Goal: Check status

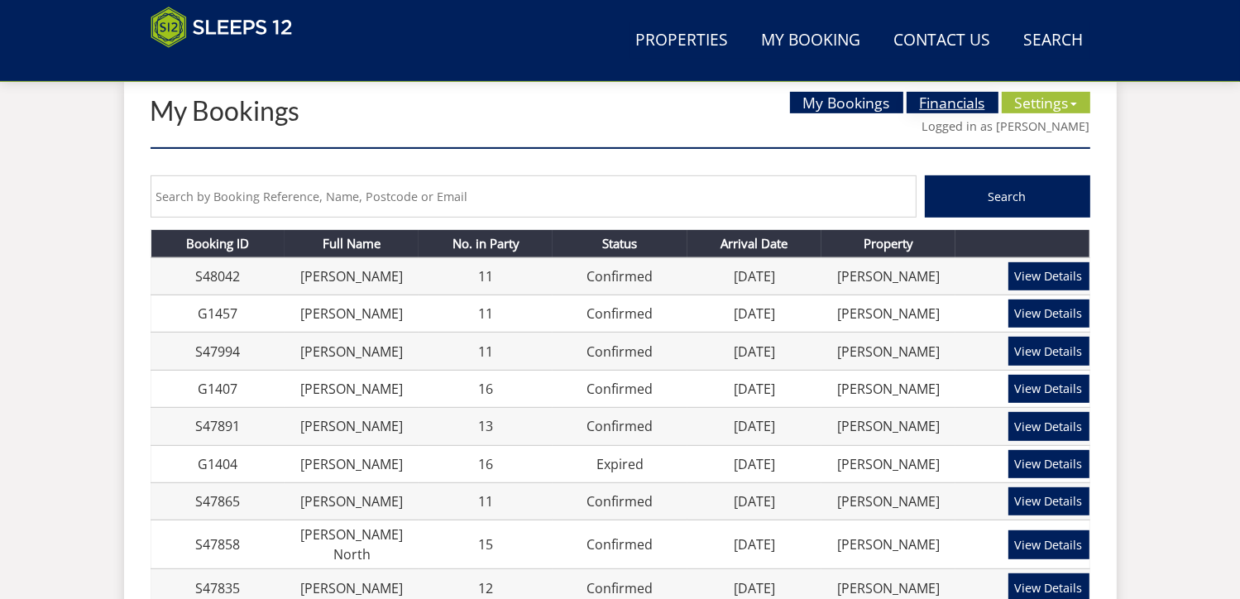
click at [931, 98] on link "Financials" at bounding box center [952, 103] width 92 height 22
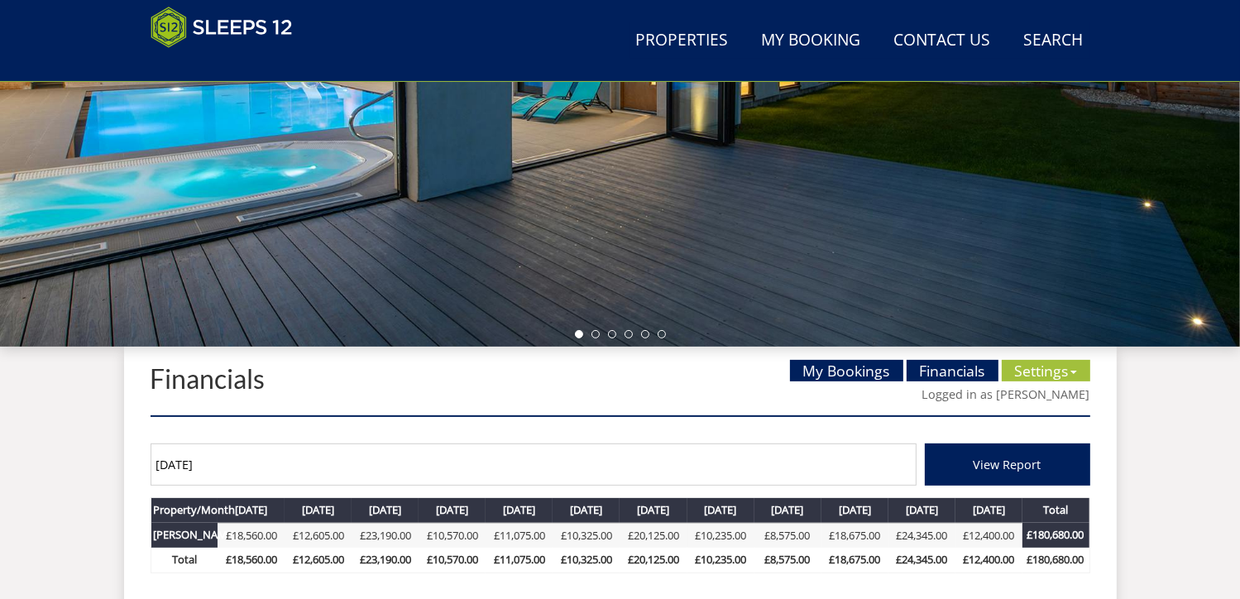
scroll to position [524, 0]
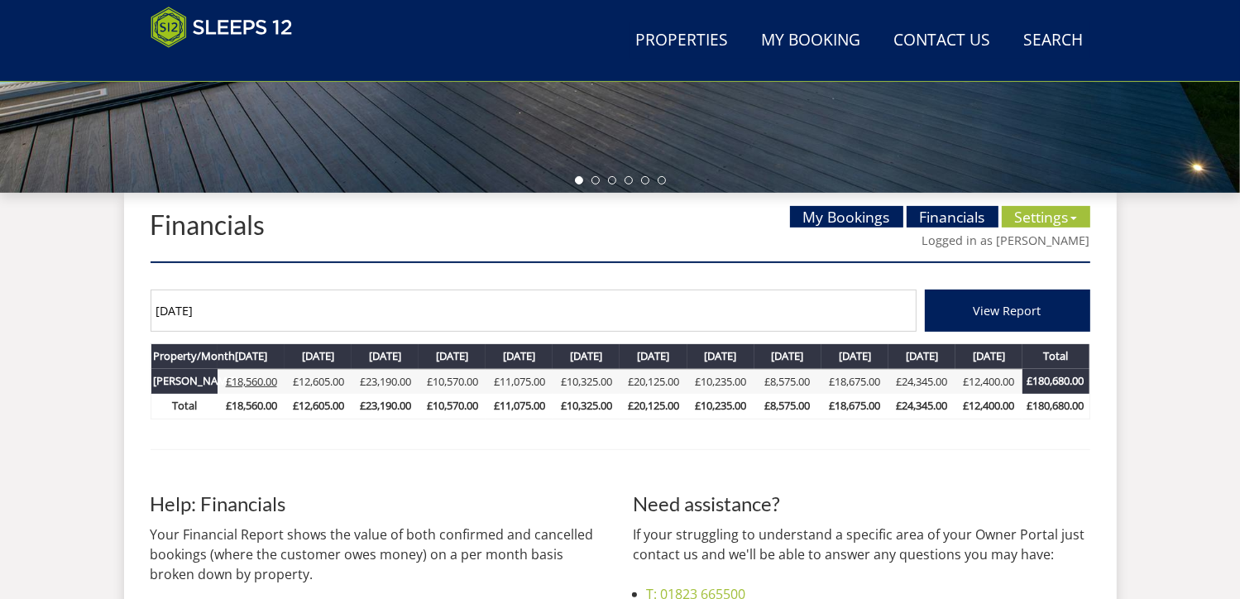
click at [262, 380] on link "£18,560.00" at bounding box center [251, 381] width 51 height 15
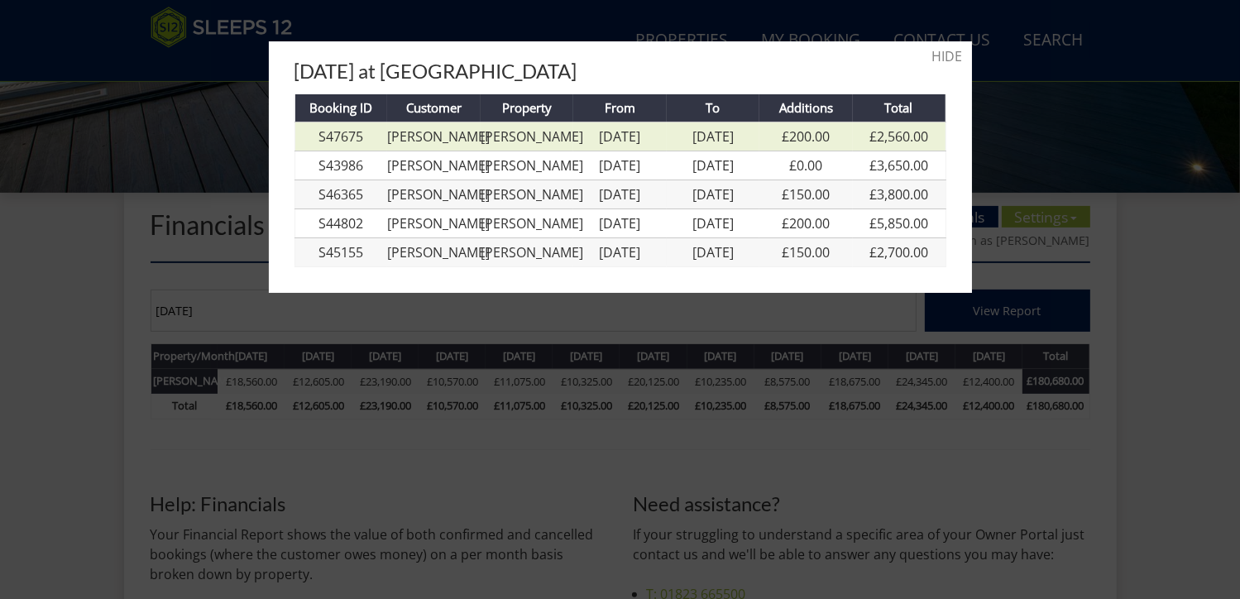
click at [434, 137] on link "[PERSON_NAME]" at bounding box center [438, 136] width 103 height 18
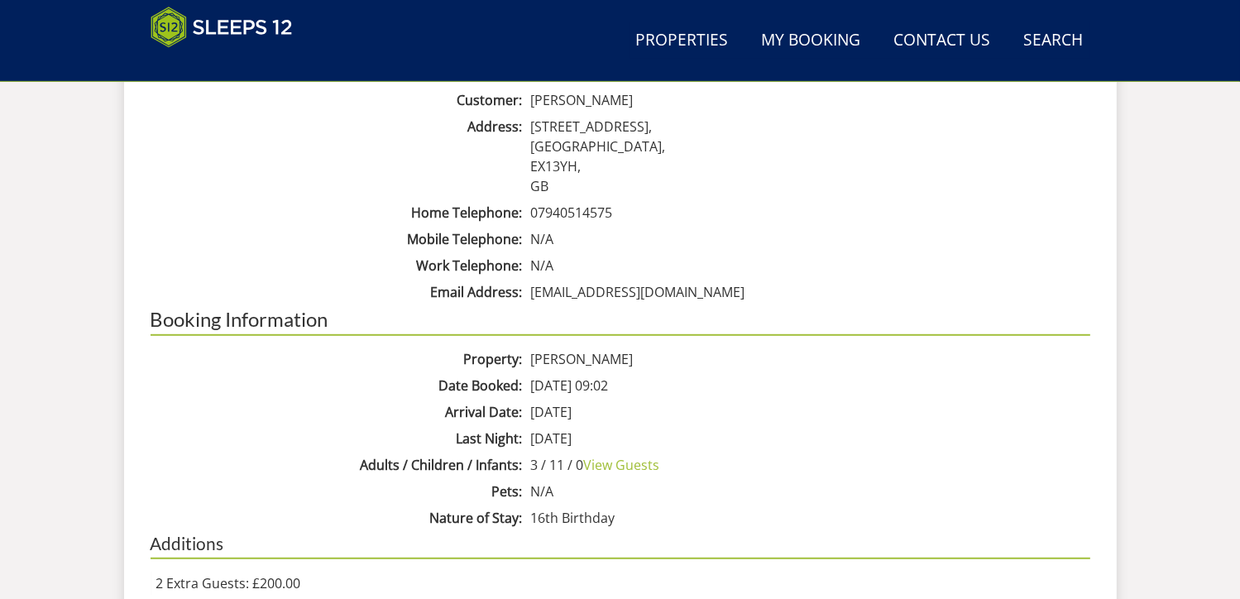
scroll to position [799, 0]
click at [643, 462] on link "View Guests" at bounding box center [621, 463] width 76 height 18
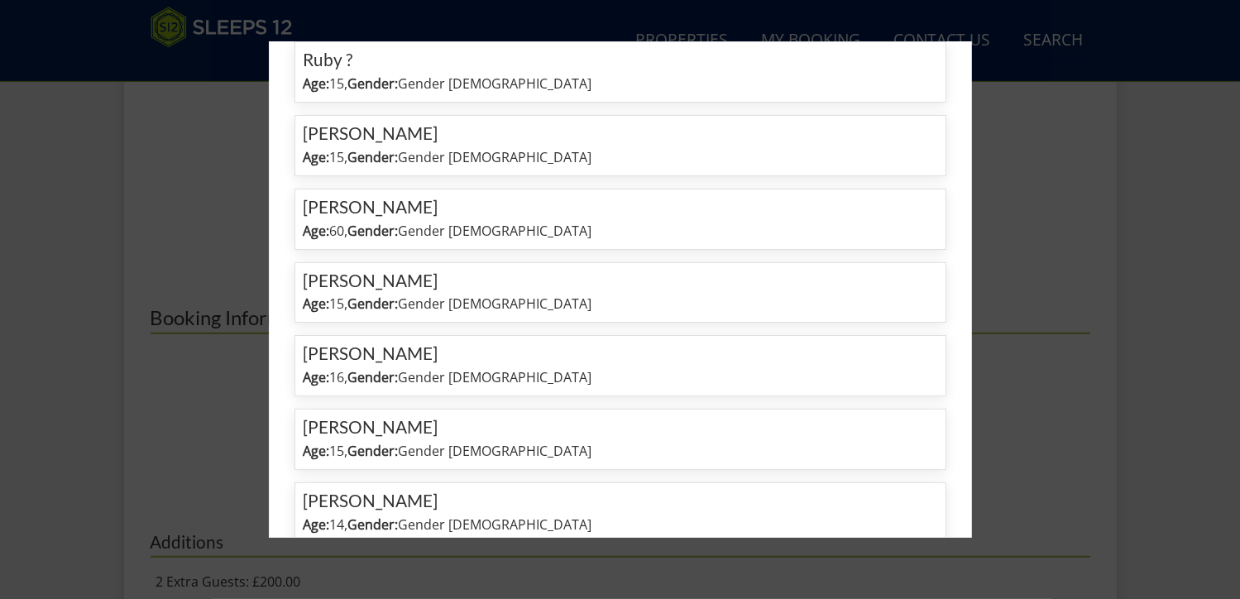
scroll to position [0, 0]
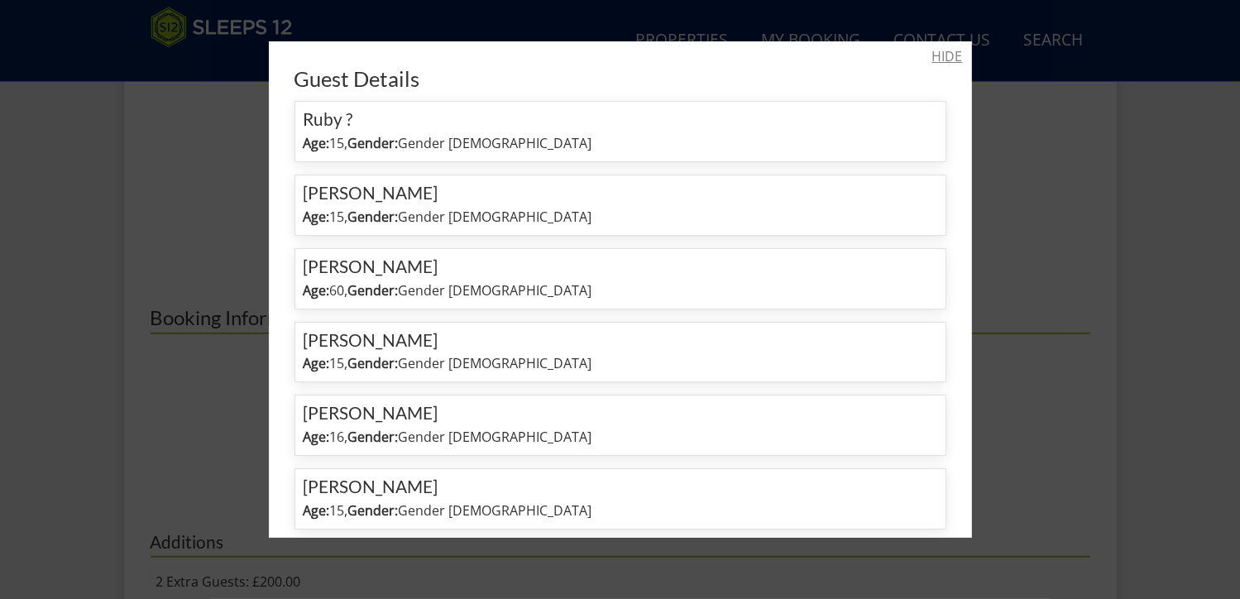
click at [935, 54] on link "HIDE" at bounding box center [947, 56] width 31 height 20
